Goal: Task Accomplishment & Management: Complete application form

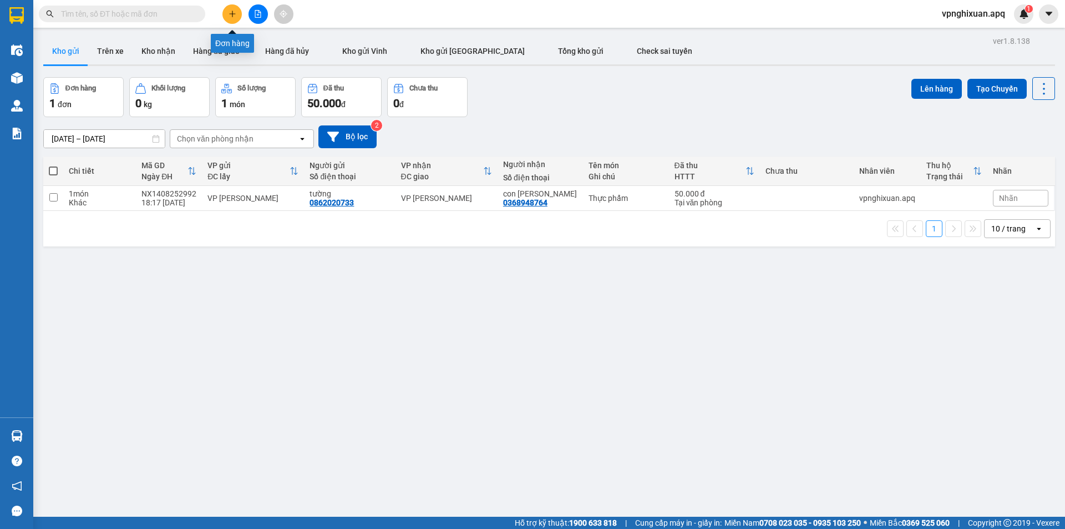
click at [234, 13] on icon "plus" at bounding box center [233, 14] width 8 height 8
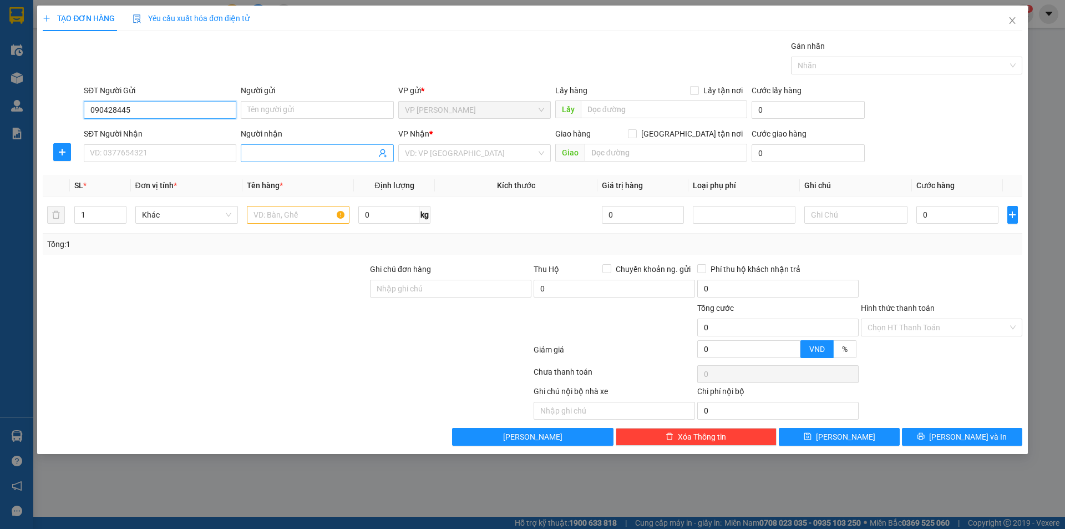
type input "0904284456"
click at [135, 139] on div "0904284456 - [GEOGRAPHIC_DATA]" at bounding box center [160, 132] width 153 height 18
type input "[PERSON_NAME]"
type input "0904284456"
click at [154, 154] on input "SĐT Người Nhận" at bounding box center [160, 153] width 153 height 18
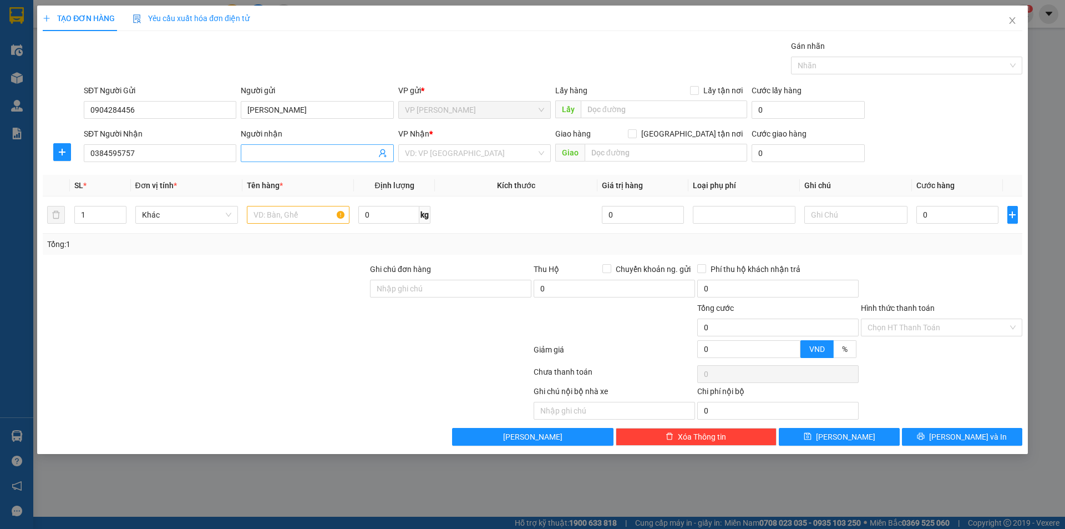
click at [291, 152] on input "Người nhận" at bounding box center [311, 153] width 128 height 12
click at [149, 153] on input "0384595757" at bounding box center [160, 153] width 153 height 18
type input "0"
click at [149, 175] on div "0384598757 - [GEOGRAPHIC_DATA]" at bounding box center [159, 175] width 139 height 12
type input "0384598757"
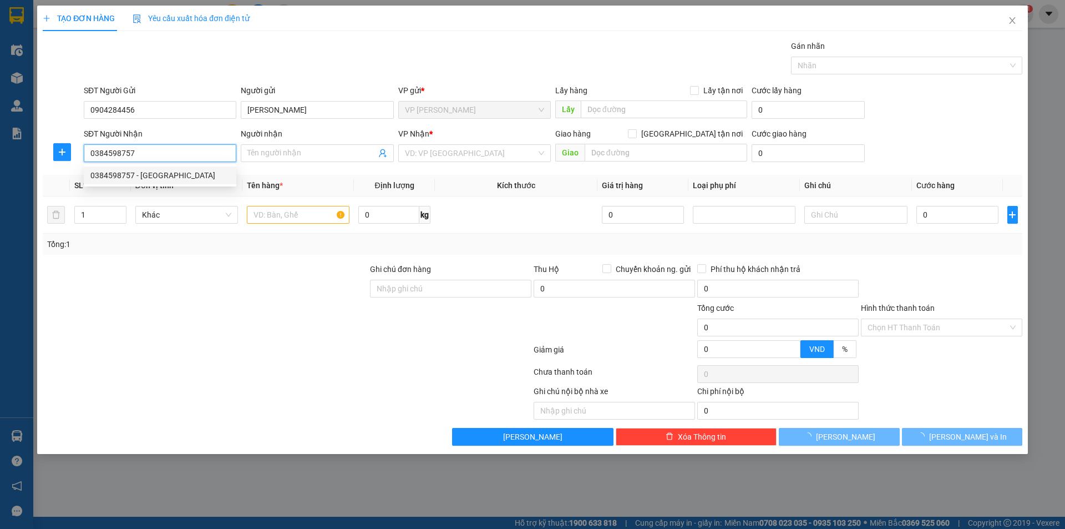
type input "[PERSON_NAME]"
checkbox input "true"
type input "Nhà A ,Đền lữ 1 Phường [PERSON_NAME]"
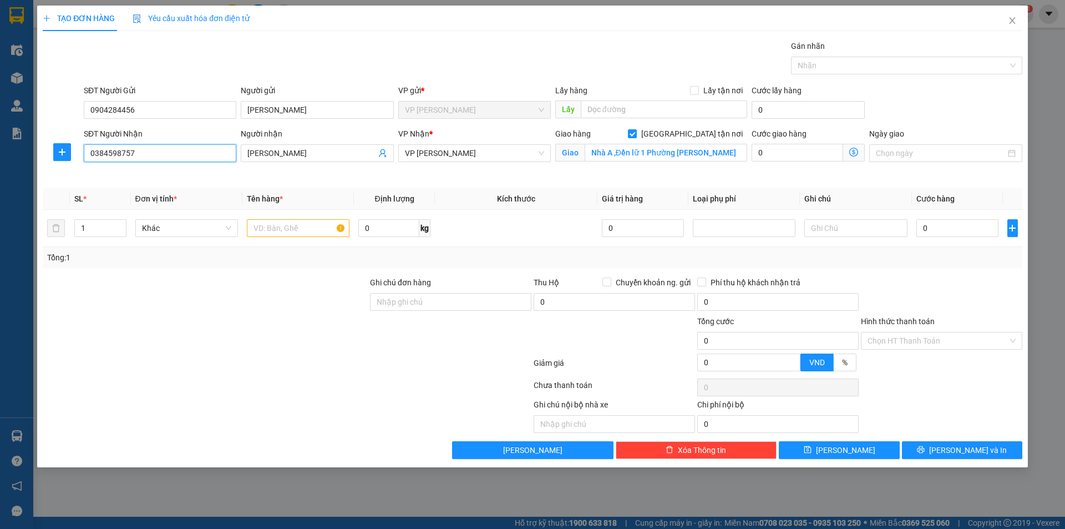
type input "0384598757"
click at [853, 156] on span at bounding box center [854, 153] width 22 height 18
click at [852, 153] on icon "dollar-circle" at bounding box center [853, 152] width 9 height 9
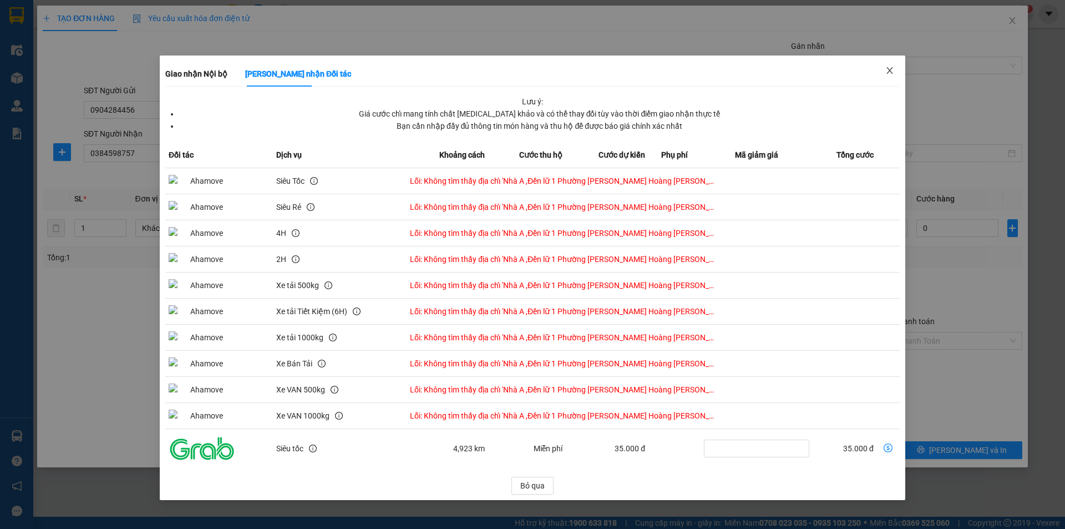
click at [891, 70] on icon "close" at bounding box center [890, 70] width 6 height 7
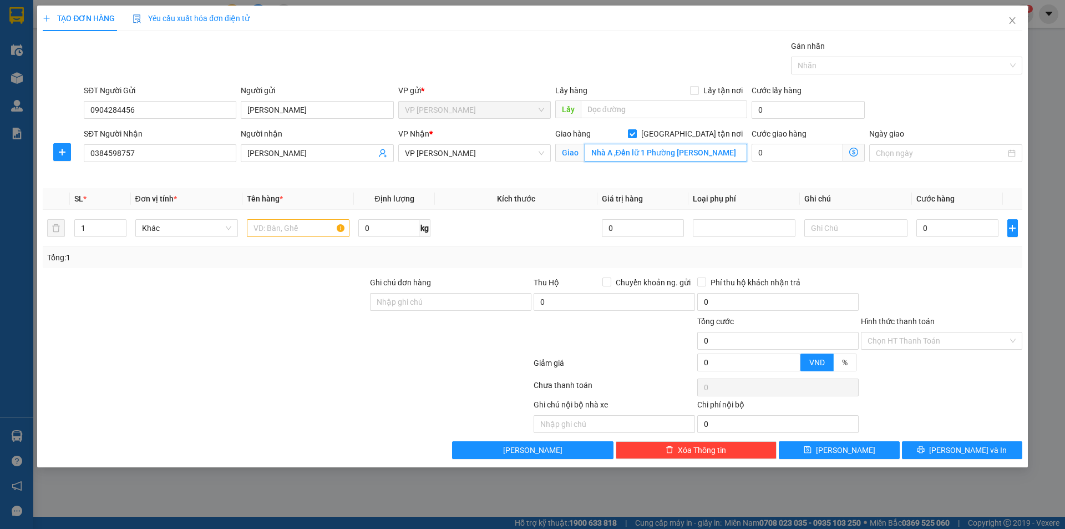
click at [739, 154] on input "Nhà A ,Đền lữ 1 Phường [PERSON_NAME]" at bounding box center [666, 153] width 163 height 18
type input "c"
type input "nhà A [GEOGRAPHIC_DATA] 1, [PERSON_NAME],[GEOGRAPHIC_DATA] ,[GEOGRAPHIC_DATA]"
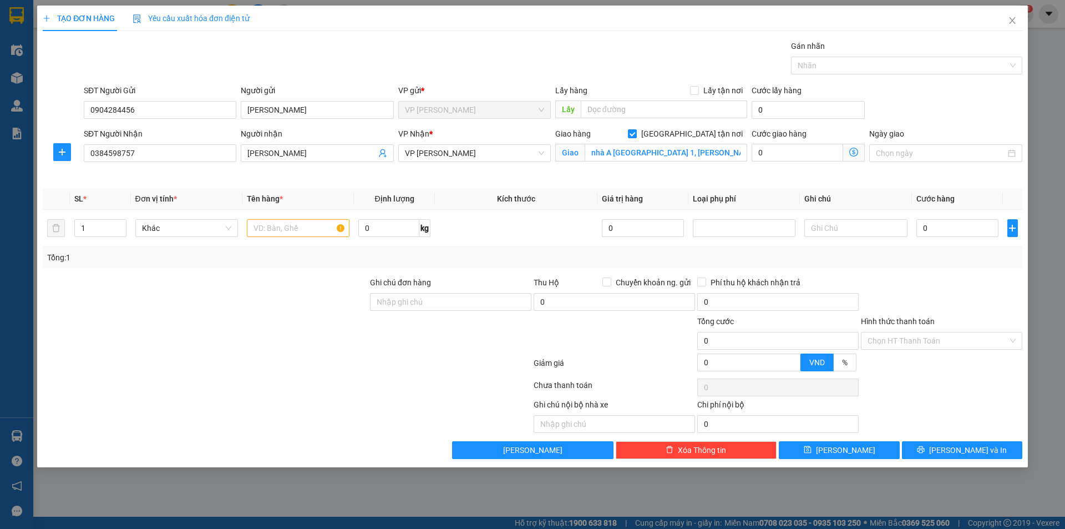
click at [859, 148] on span "Giao nhận Nội bộ Giao nhận Đối tác Lưu ý: Giá cước chỉ mang tính chất [MEDICAL_…" at bounding box center [854, 153] width 22 height 18
click at [856, 155] on icon "dollar-circle" at bounding box center [853, 152] width 9 height 9
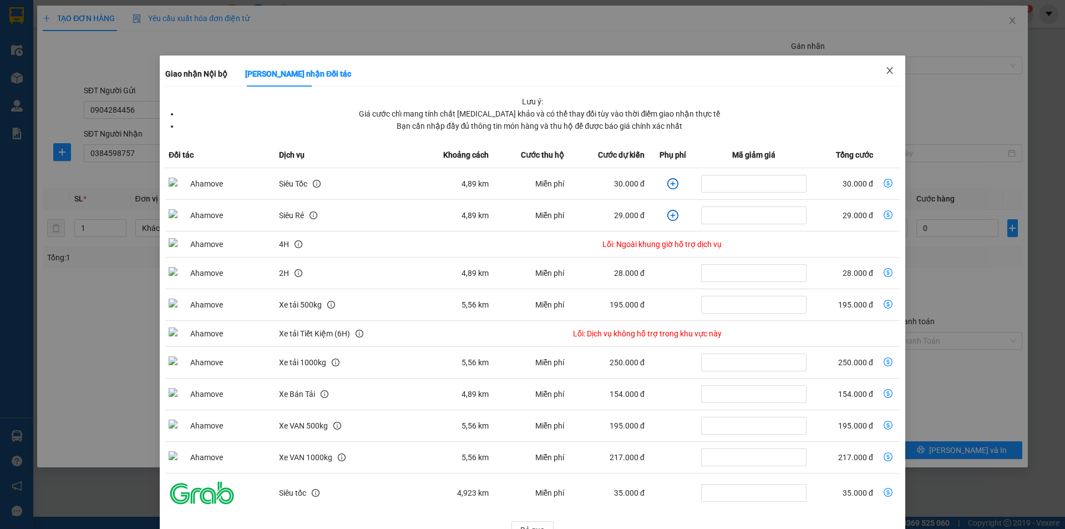
click at [886, 71] on icon "close" at bounding box center [890, 70] width 9 height 9
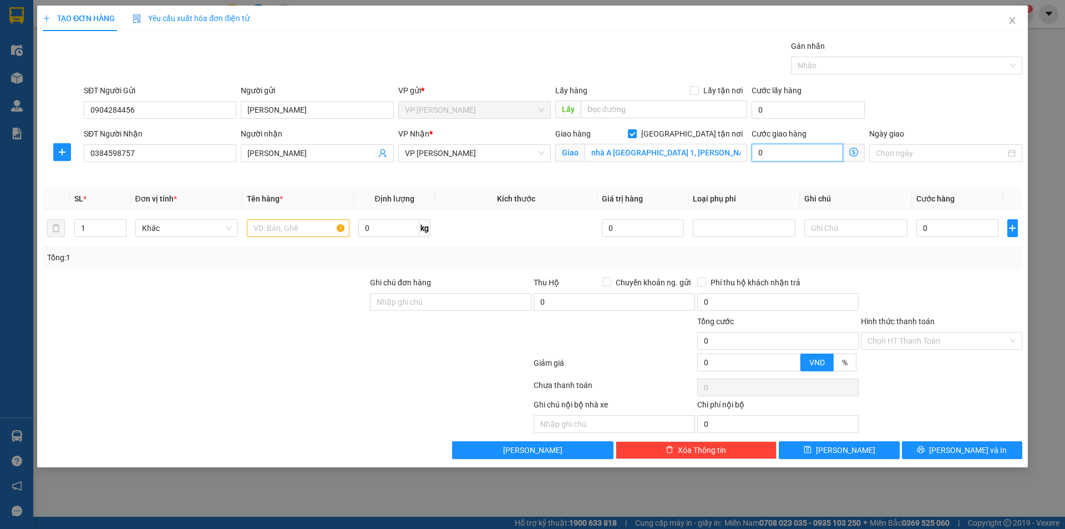
click at [758, 151] on input "0" at bounding box center [798, 153] width 92 height 18
type input "3"
type input "30"
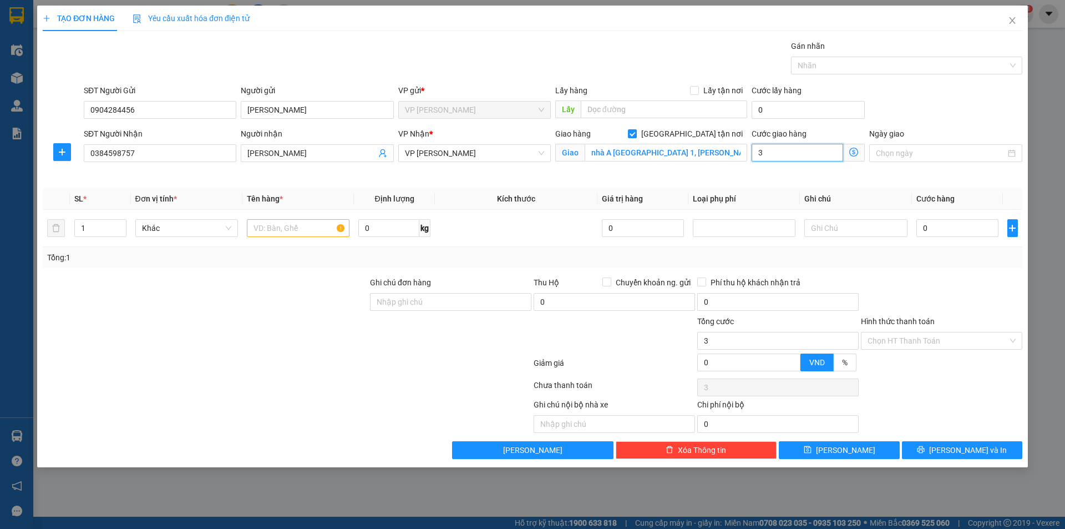
type input "30"
type input "300"
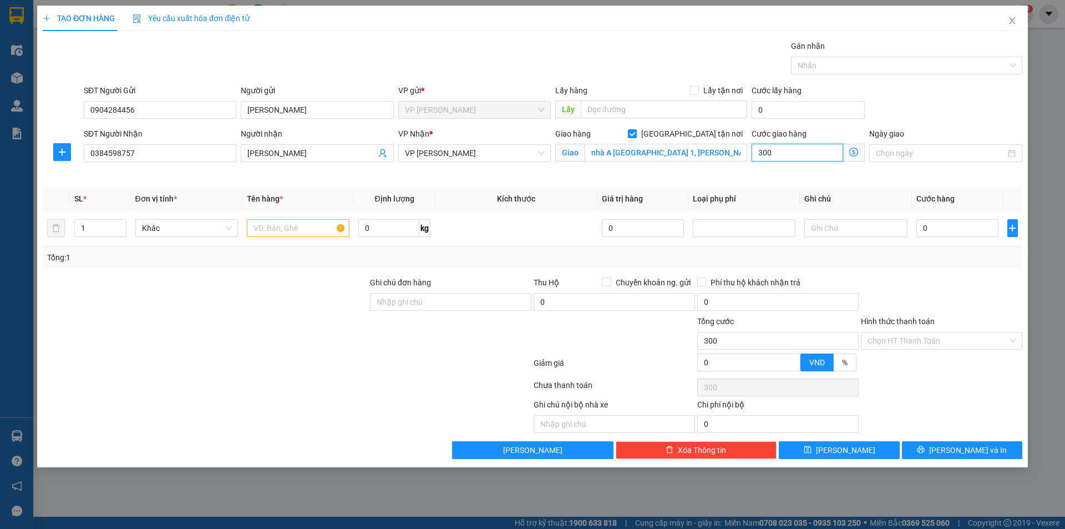
type input "3.000"
type input "30.000"
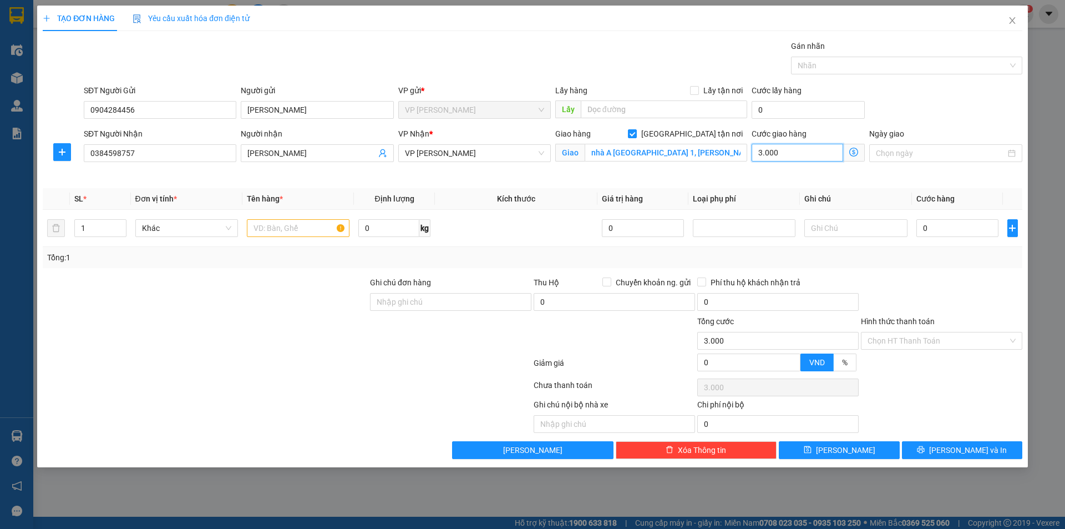
type input "30.000"
type input "3.000"
type input "300"
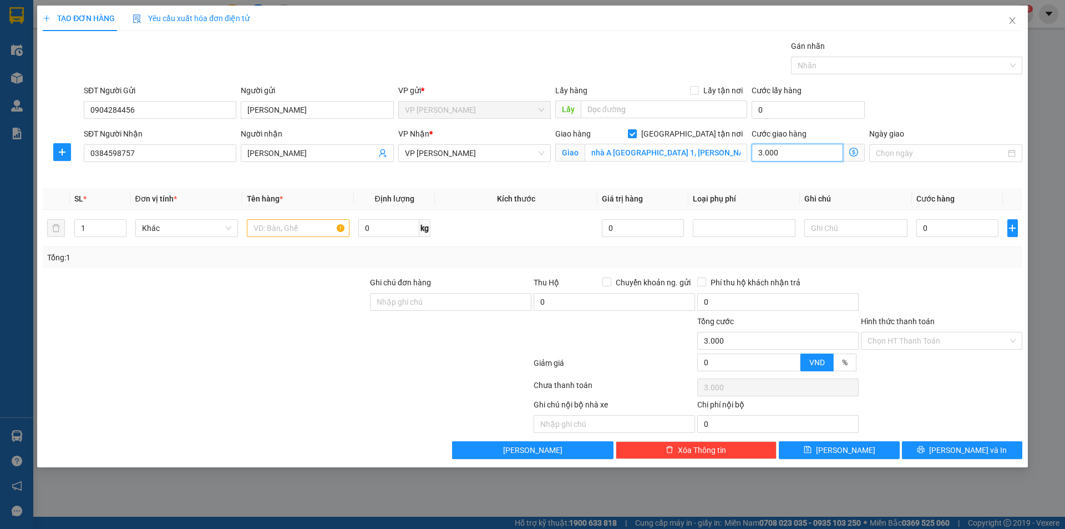
type input "300"
type input "30"
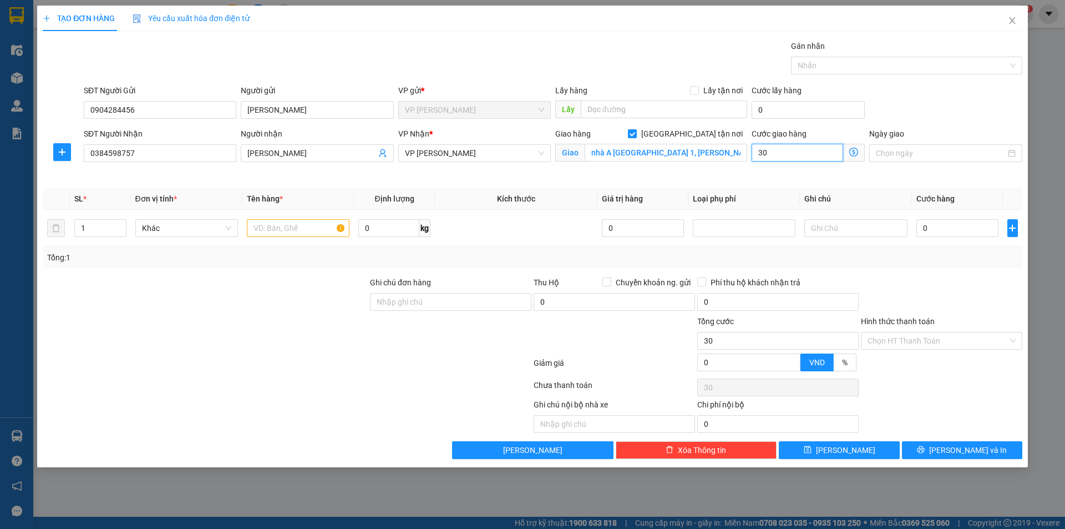
type input "3"
type input "0"
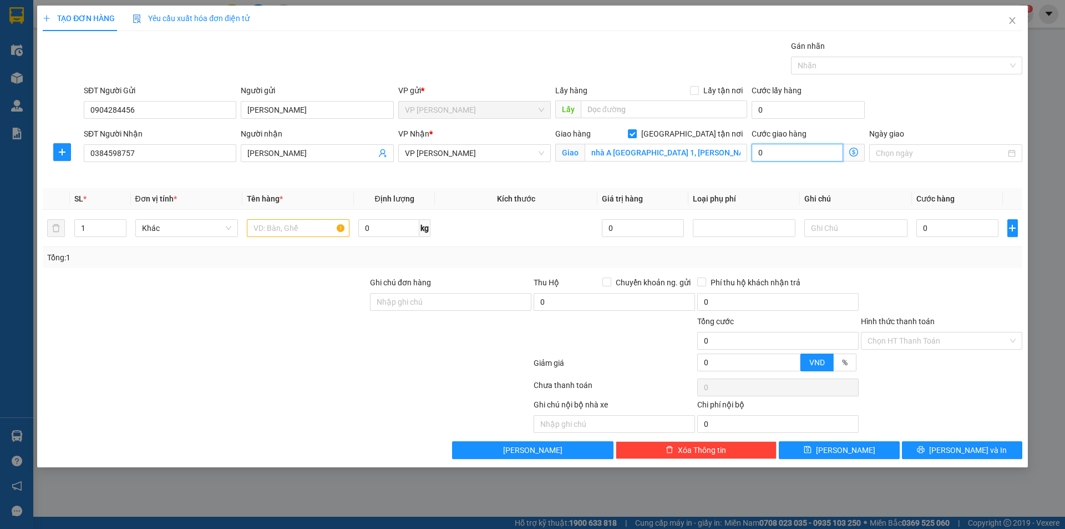
type input "0"
click at [758, 153] on input "0" at bounding box center [798, 153] width 92 height 18
type input "40"
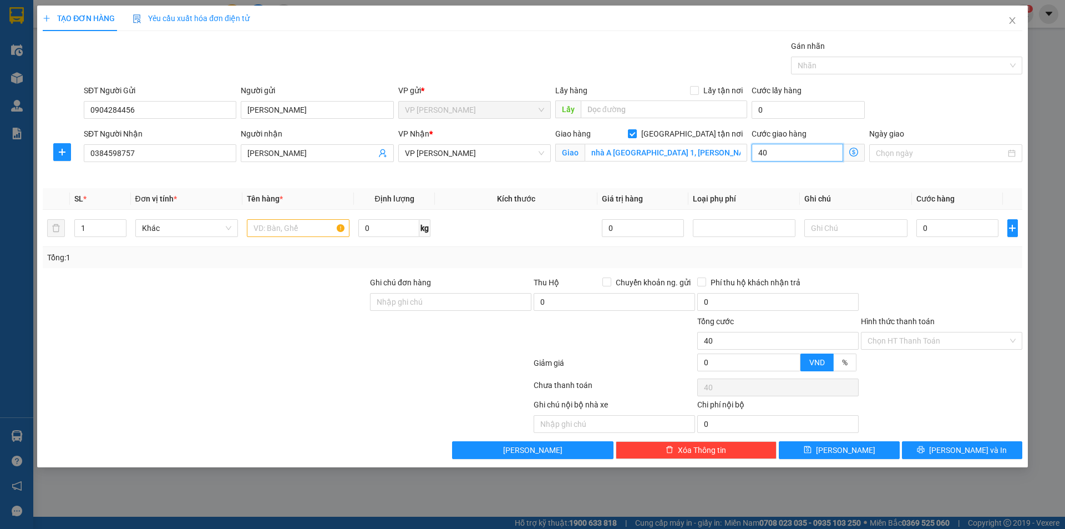
type input "400"
type input "4.000"
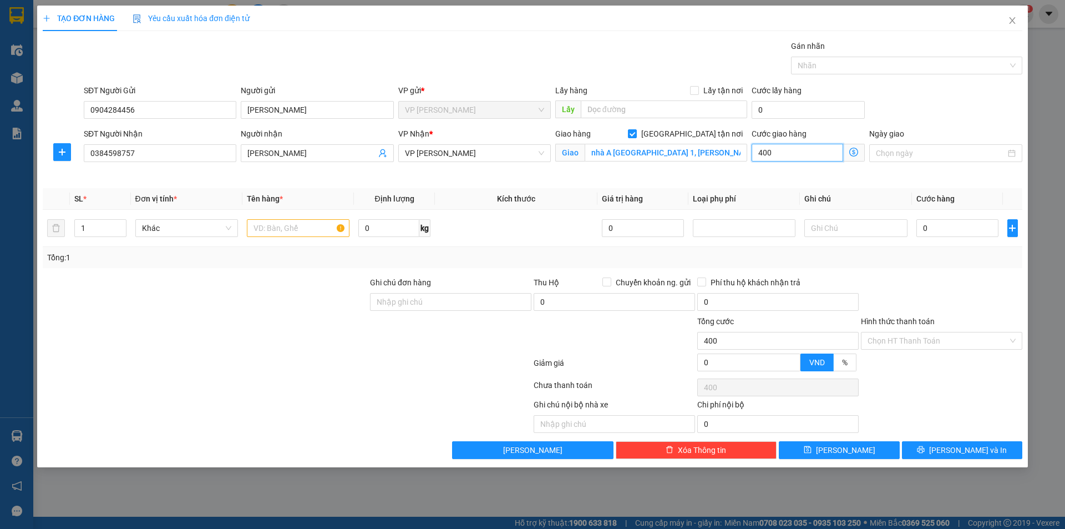
type input "4.000"
type input "40.000"
type input "400.000"
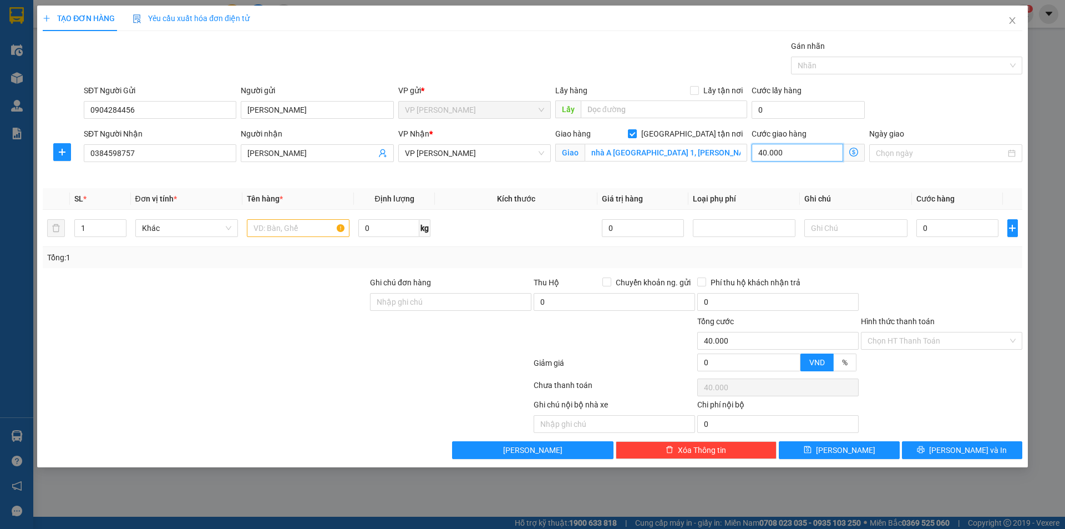
type input "400.000"
type input "40.000"
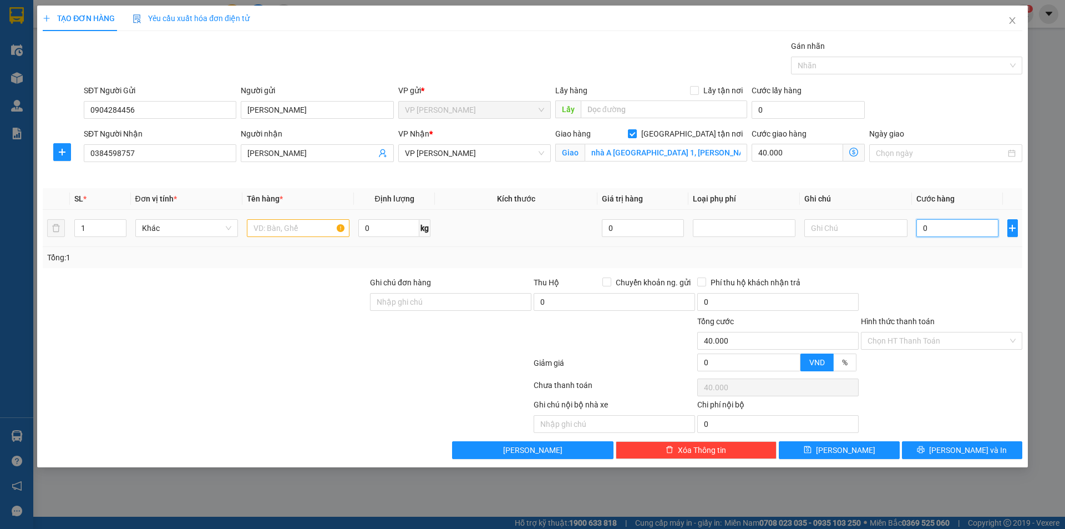
click at [918, 228] on input "0" at bounding box center [958, 228] width 83 height 18
type input "4"
type input "40.004"
type input "40"
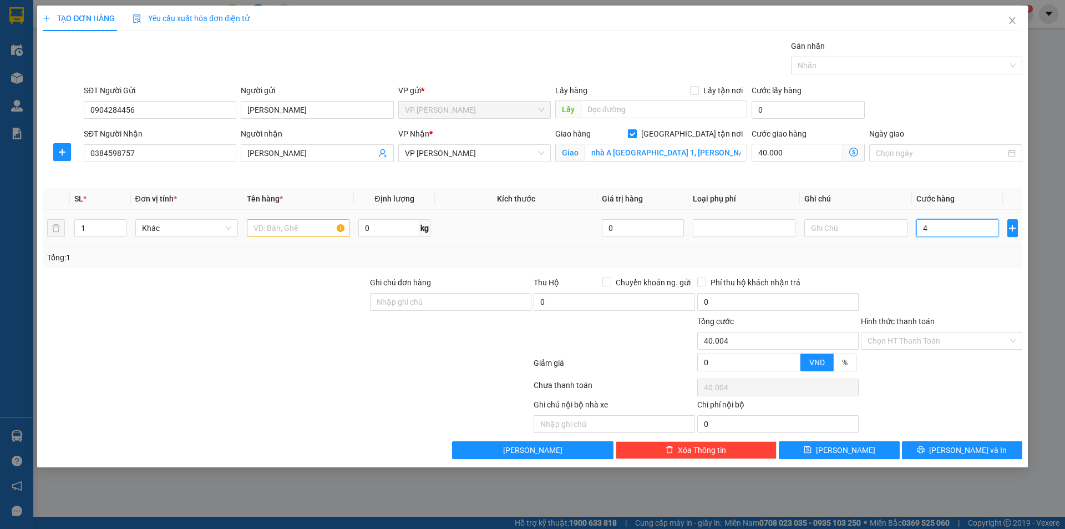
type input "40.040"
type input "400"
type input "40.400"
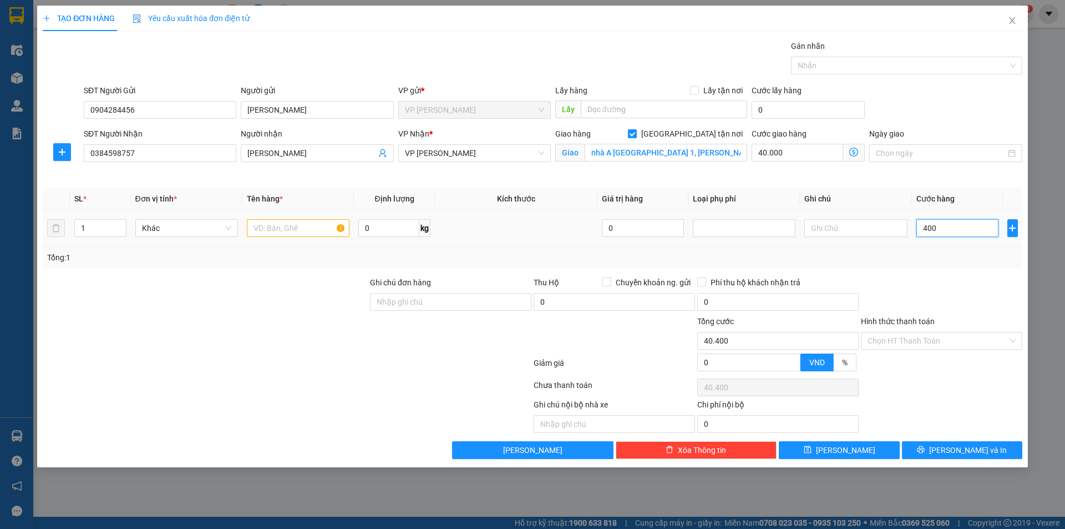
type input "4.000"
type input "44.000"
type input "40.000"
type input "80.000"
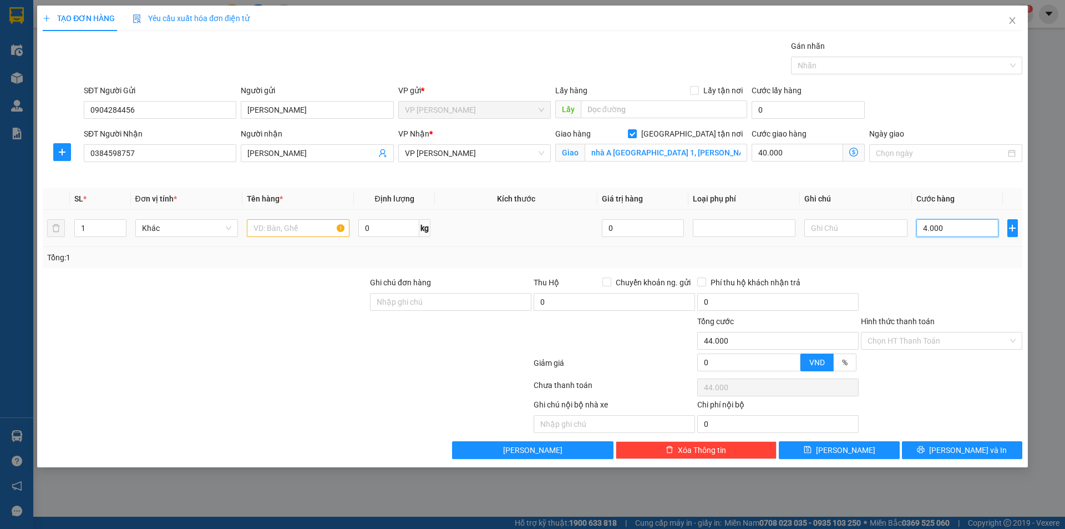
type input "80.000"
type input "40.000"
click at [301, 226] on input "text" at bounding box center [298, 228] width 103 height 18
type input "thực phẩm"
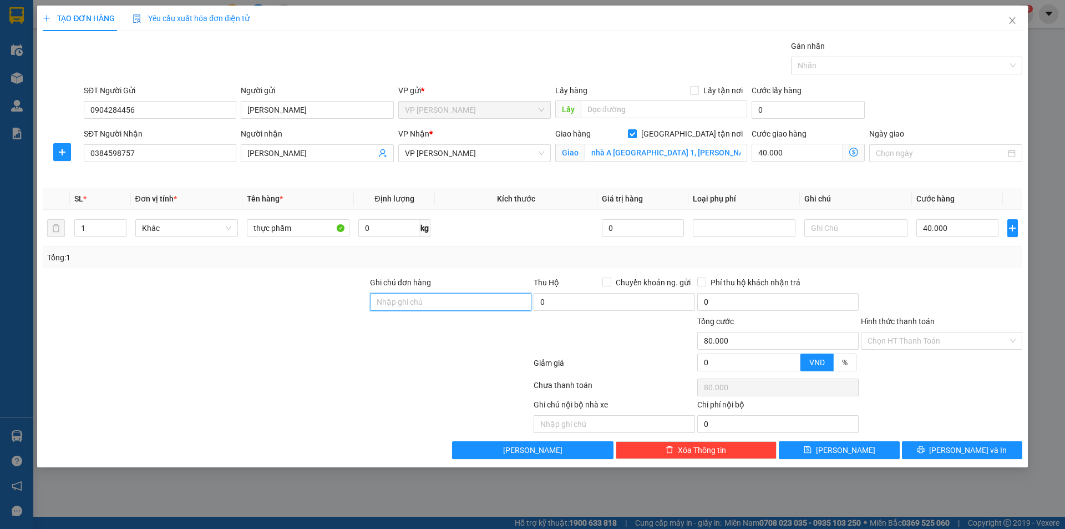
click at [453, 305] on input "Ghi chú đơn hàng" at bounding box center [450, 302] width 161 height 18
type input "hàng đông lạnh khách cần bán"
click at [933, 343] on input "Hình thức thanh toán" at bounding box center [938, 340] width 140 height 17
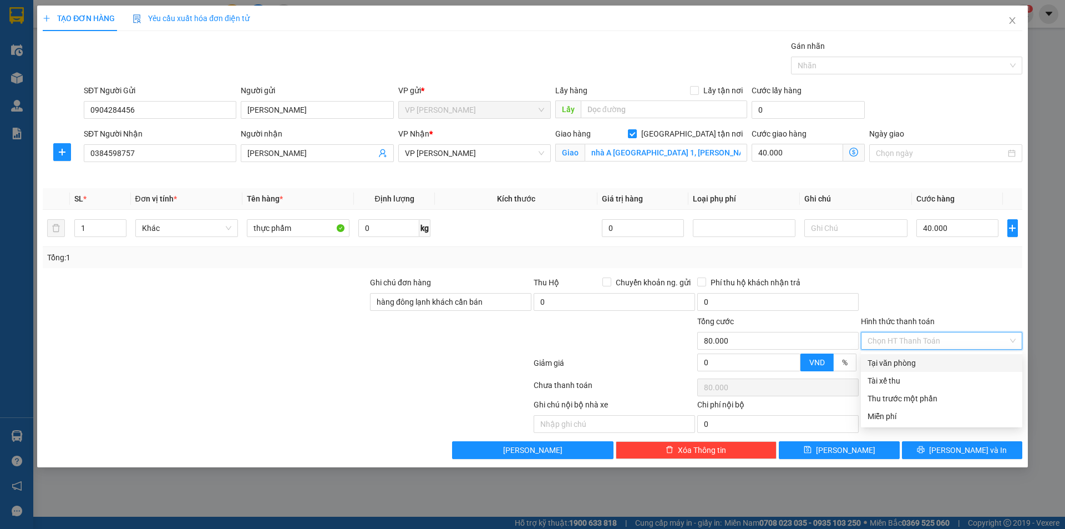
drag, startPoint x: 902, startPoint y: 362, endPoint x: 888, endPoint y: 362, distance: 13.9
click at [902, 361] on div "Tại văn phòng" at bounding box center [942, 363] width 148 height 12
type input "0"
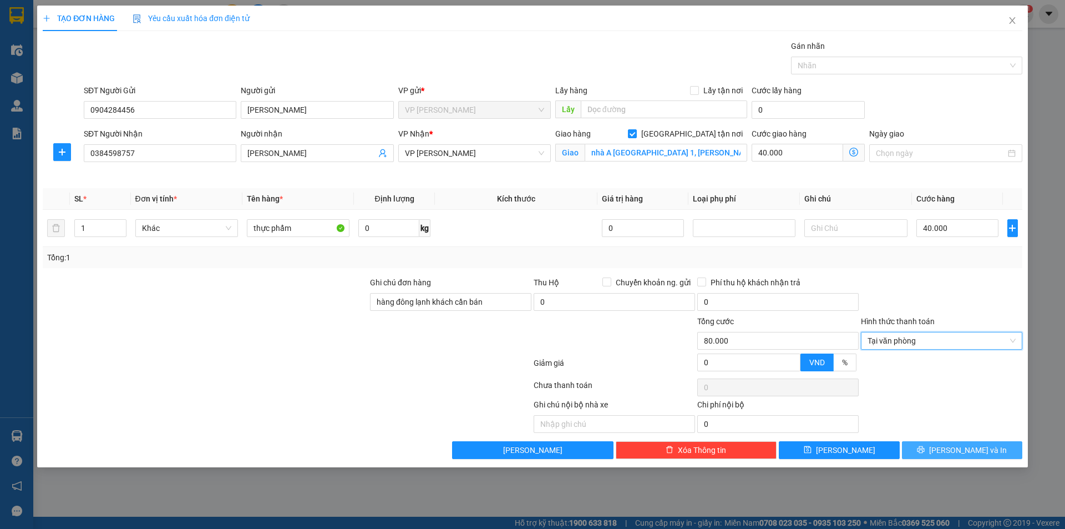
click at [967, 453] on span "[PERSON_NAME] và In" at bounding box center [968, 450] width 78 height 12
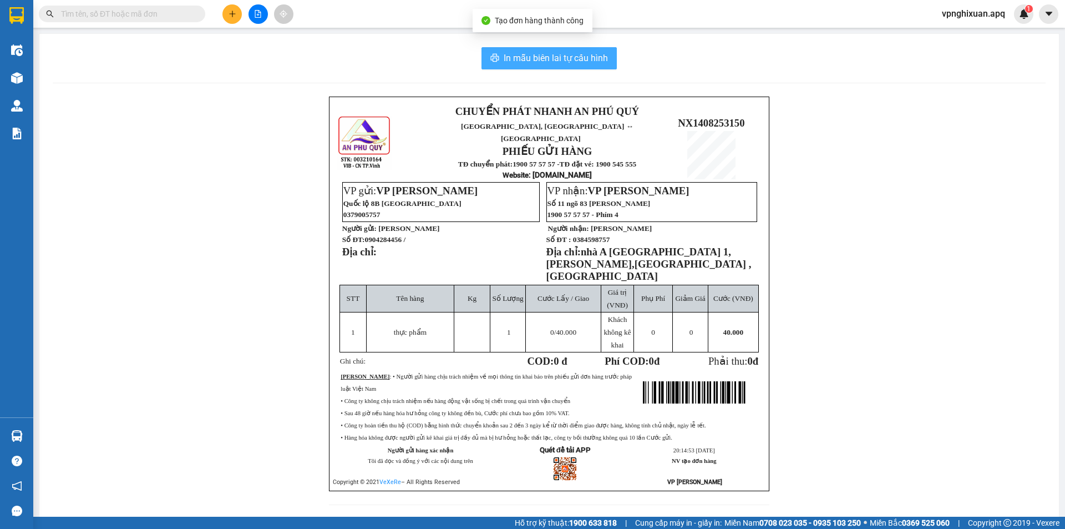
click at [549, 62] on span "In mẫu biên lai tự cấu hình" at bounding box center [556, 58] width 104 height 14
